Goal: Navigation & Orientation: Find specific page/section

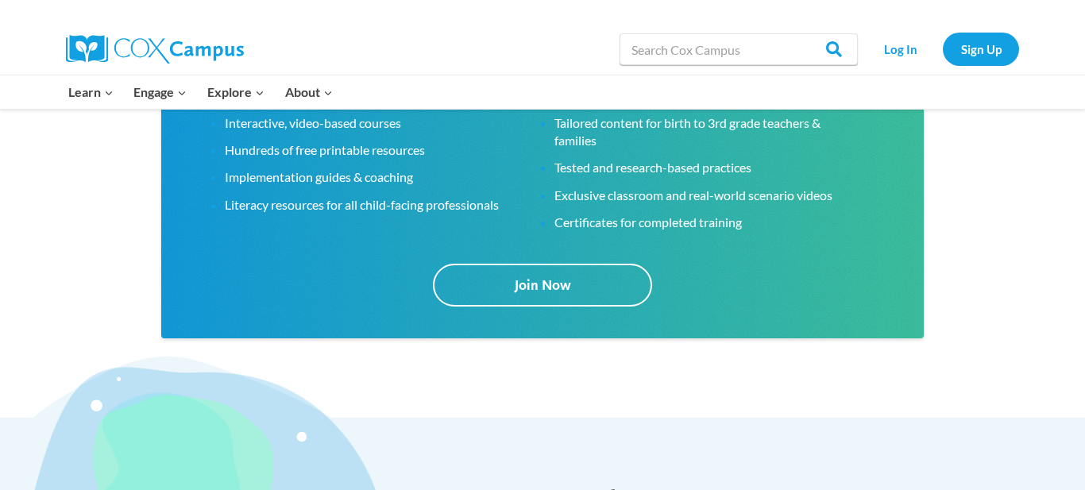
scroll to position [2668, 0]
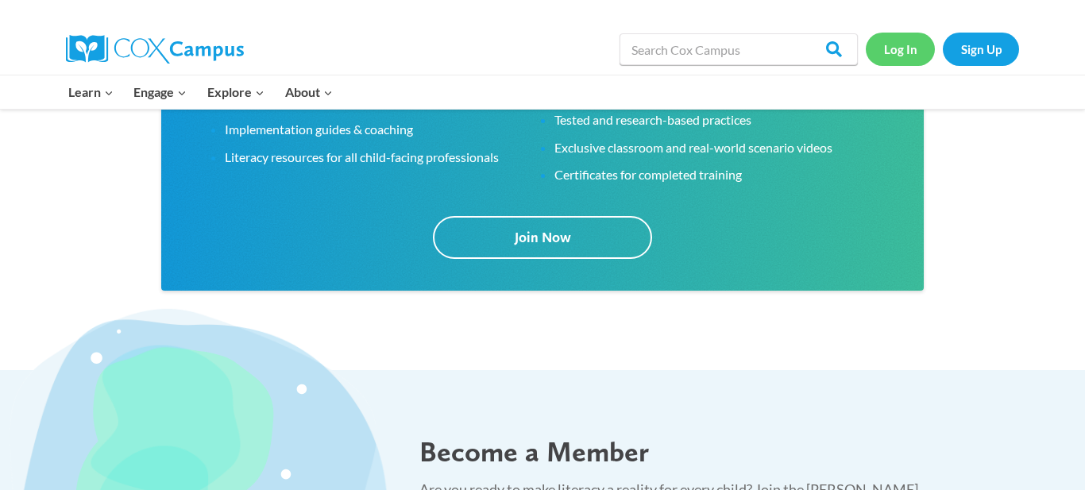
click at [909, 52] on link "Log In" at bounding box center [900, 49] width 69 height 33
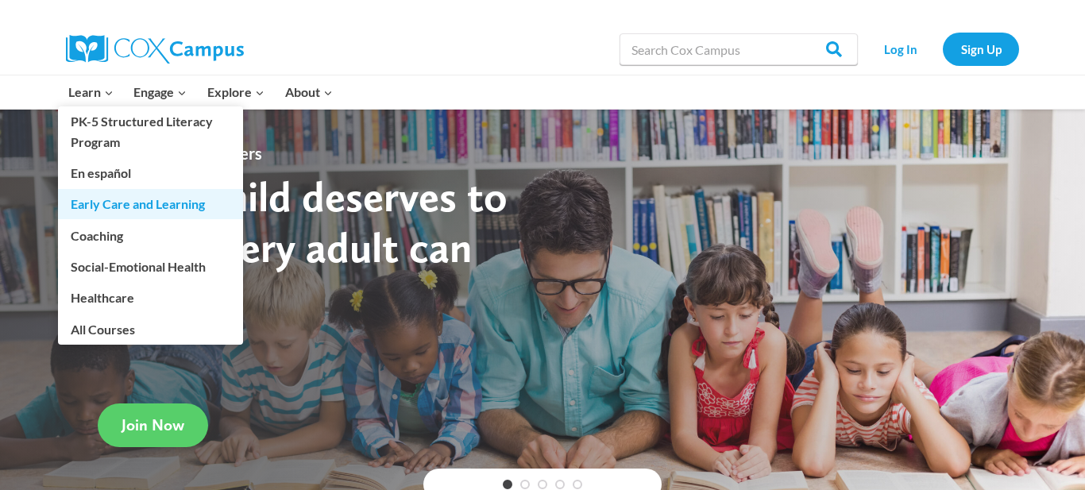
click at [138, 201] on link "Early Care and Learning" at bounding box center [150, 204] width 185 height 30
